Goal: Information Seeking & Learning: Learn about a topic

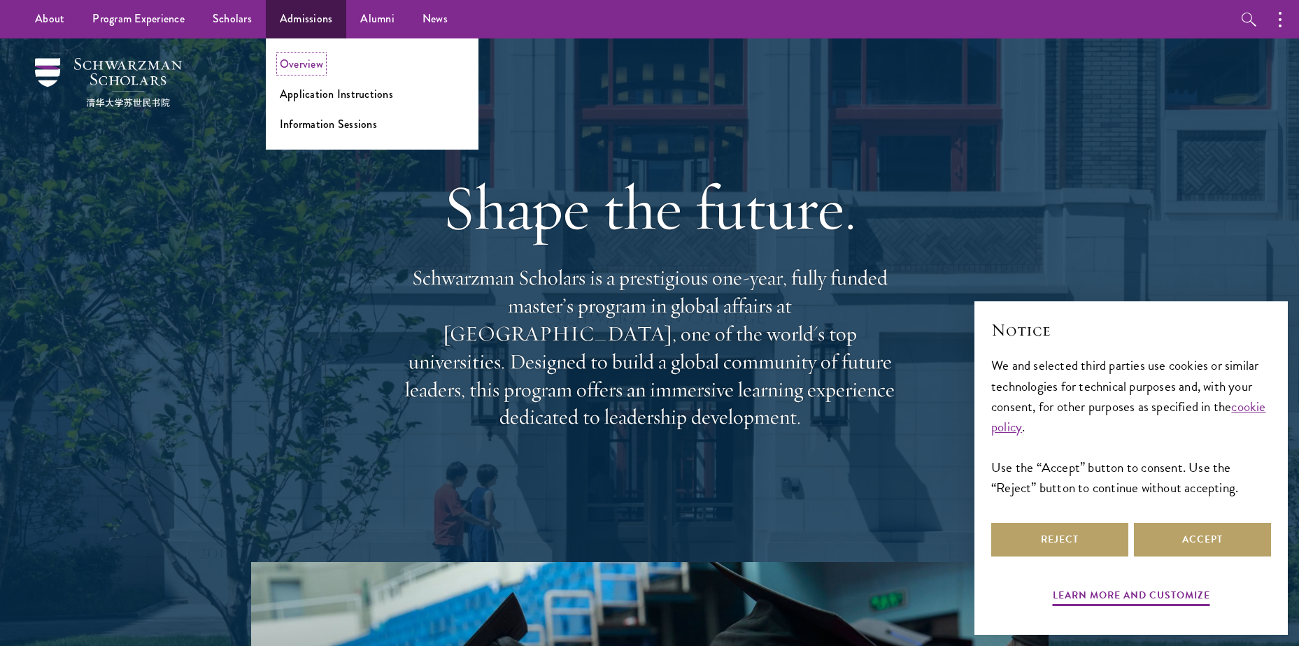
click at [309, 71] on link "Overview" at bounding box center [301, 64] width 43 height 16
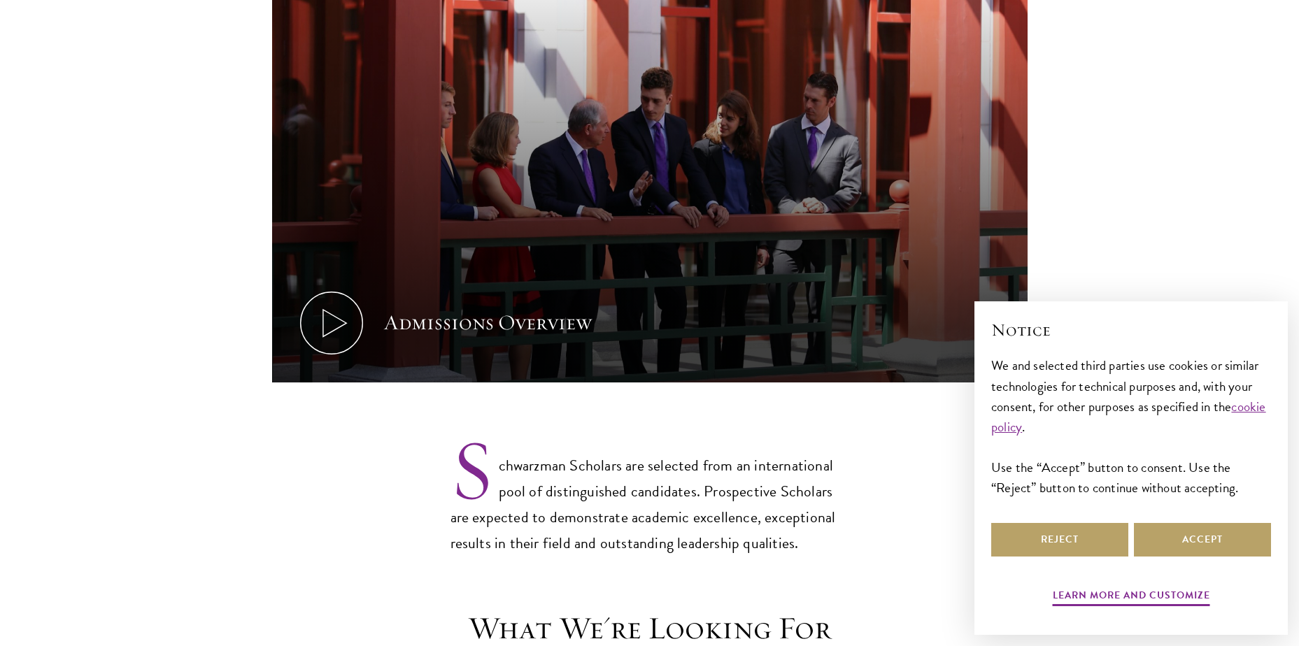
scroll to position [1189, 0]
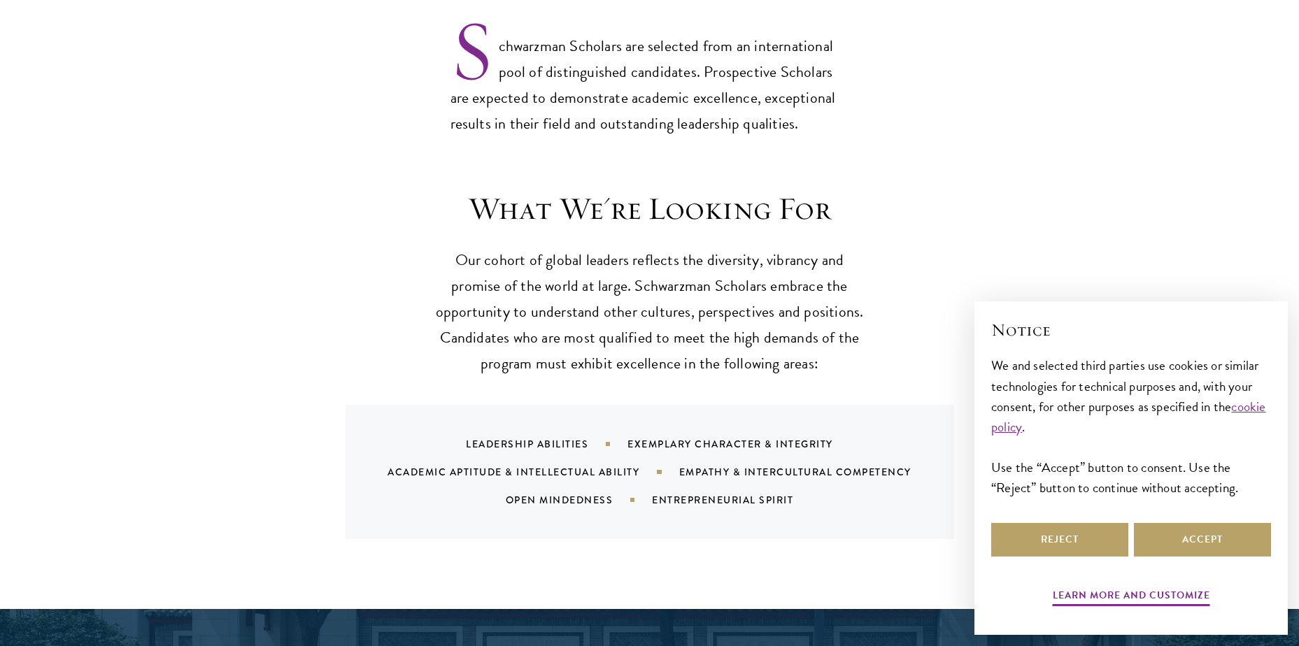
click at [1050, 510] on div "Notice We and selected third parties use cookies or similar technologies for te…" at bounding box center [1131, 418] width 280 height 201
click at [1049, 517] on div "Notice We and selected third parties use cookies or similar technologies for te…" at bounding box center [1131, 418] width 280 height 201
click at [1049, 529] on button "Reject" at bounding box center [1059, 540] width 137 height 34
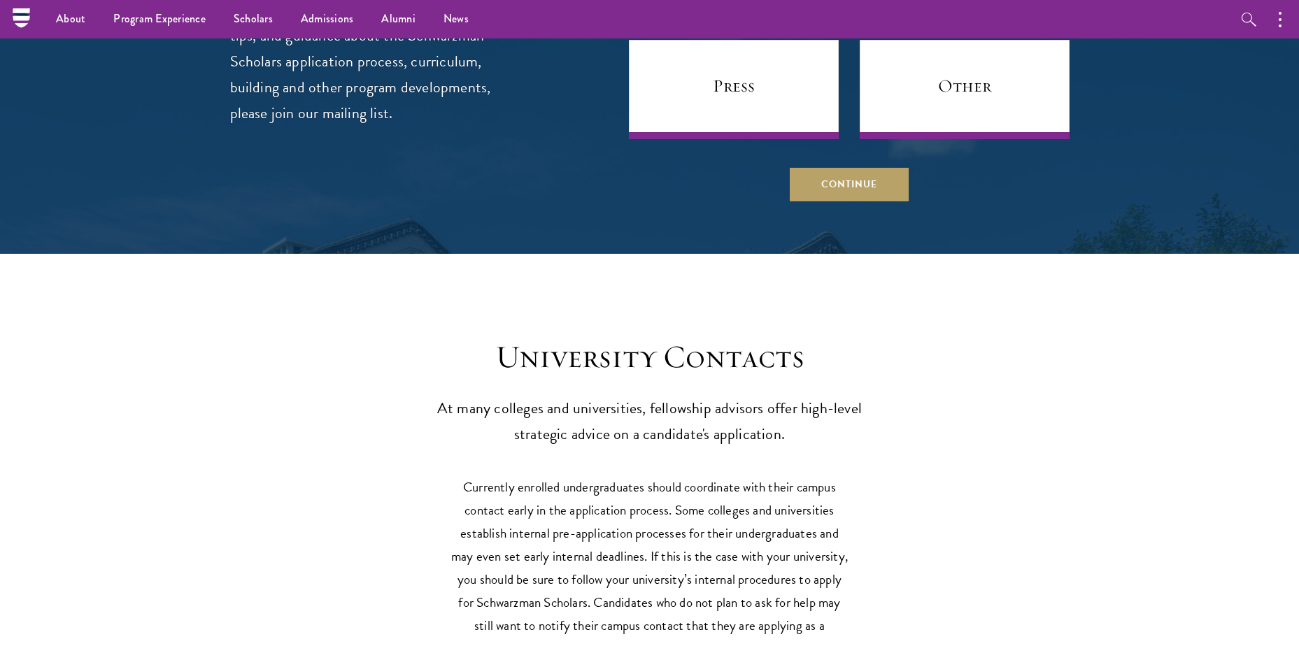
scroll to position [5455, 0]
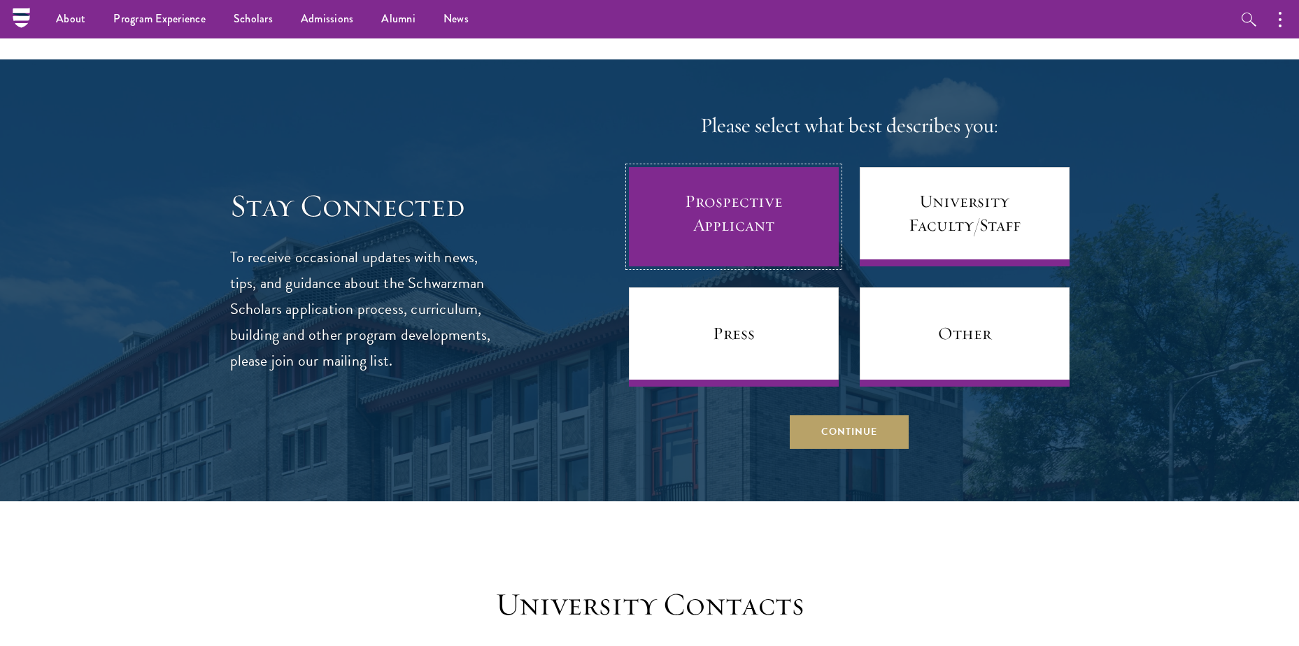
click at [755, 167] on link "Prospective Applicant" at bounding box center [734, 216] width 210 height 99
click at [739, 167] on link "Prospective Applicant" at bounding box center [734, 216] width 210 height 99
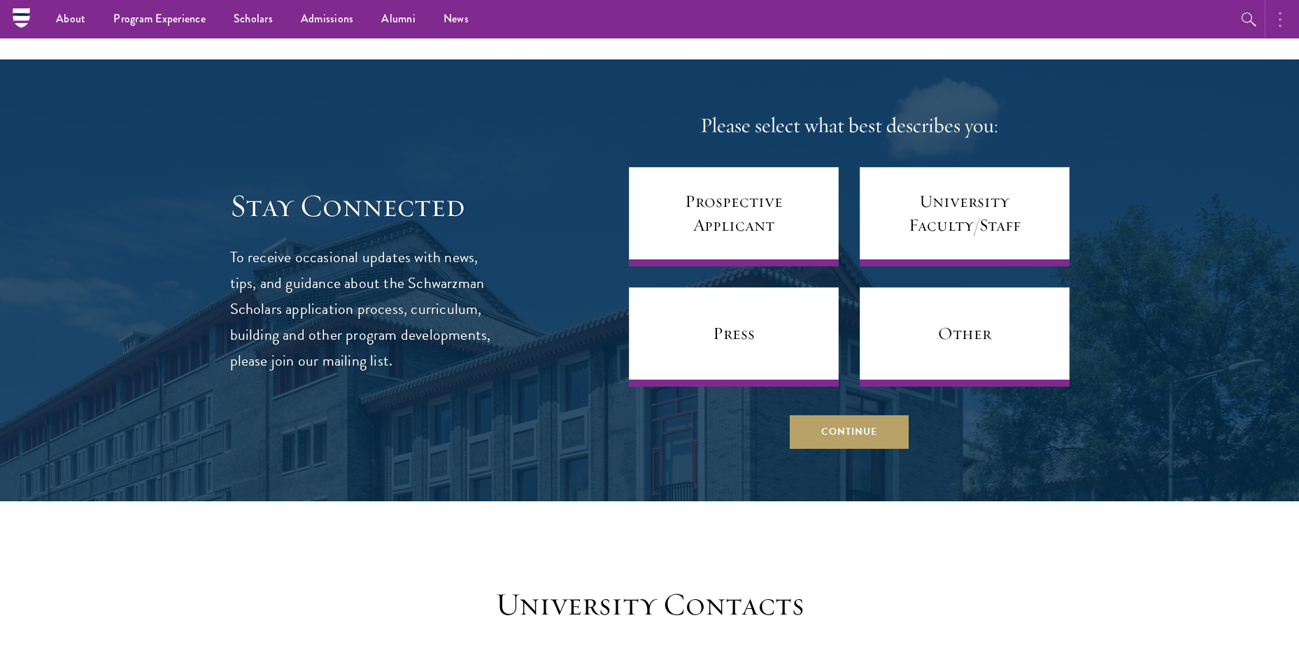
click at [1276, 29] on button "button" at bounding box center [1283, 19] width 31 height 38
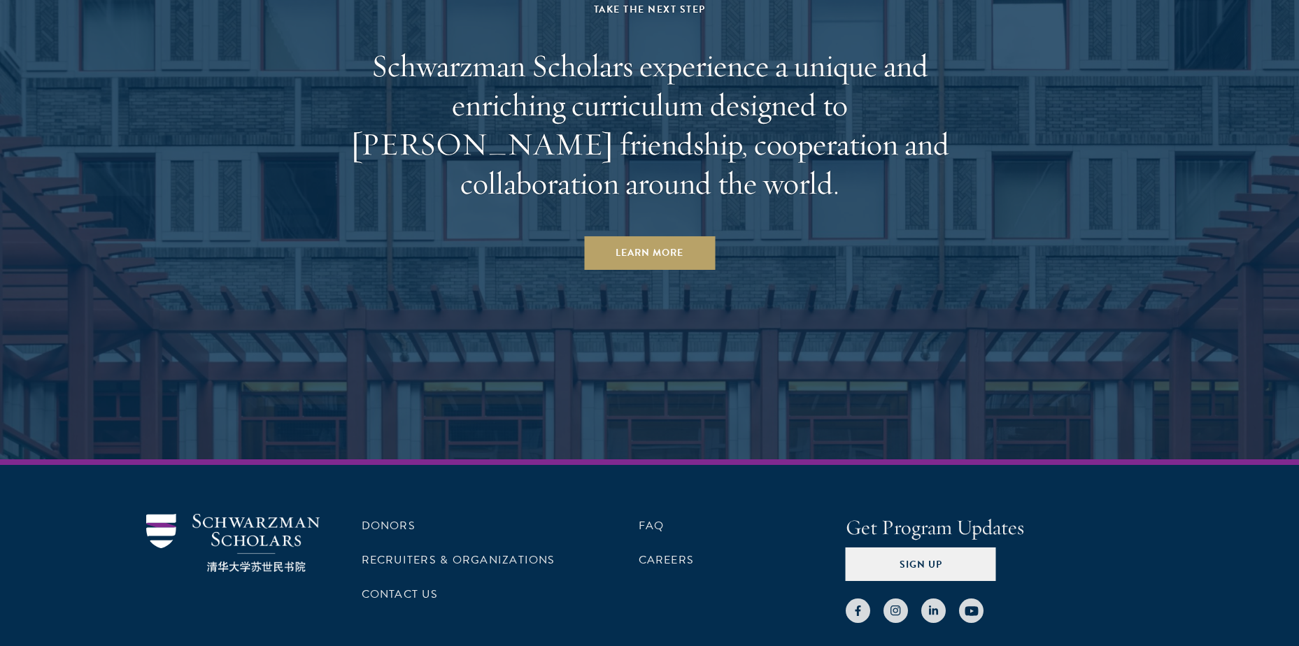
scroll to position [6854, 0]
